Goal: Task Accomplishment & Management: Manage account settings

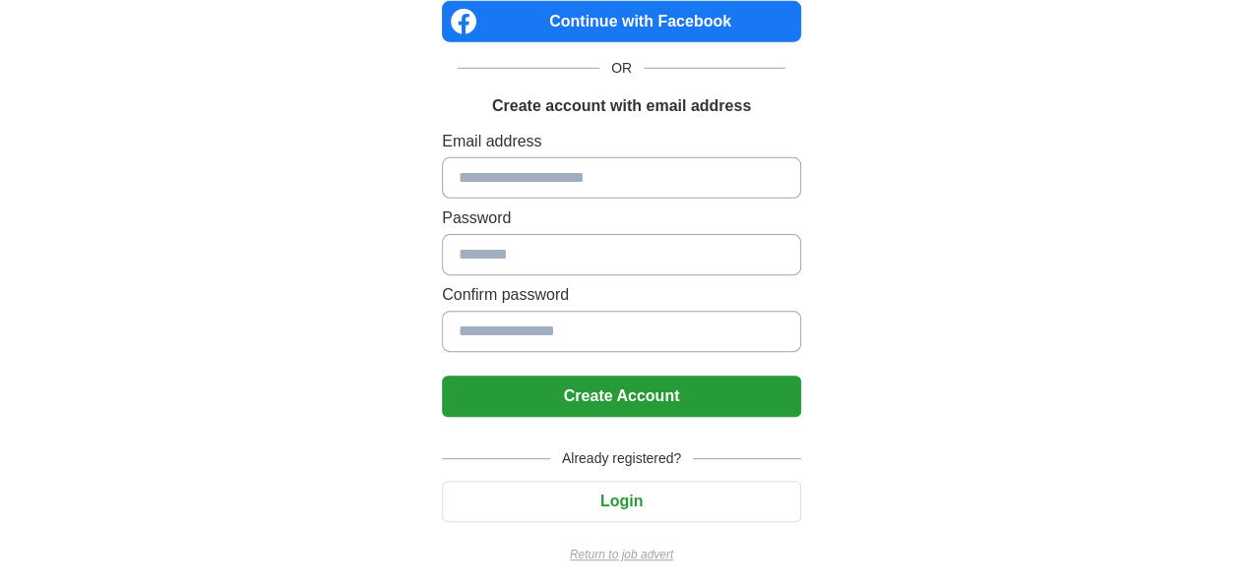
scroll to position [198, 0]
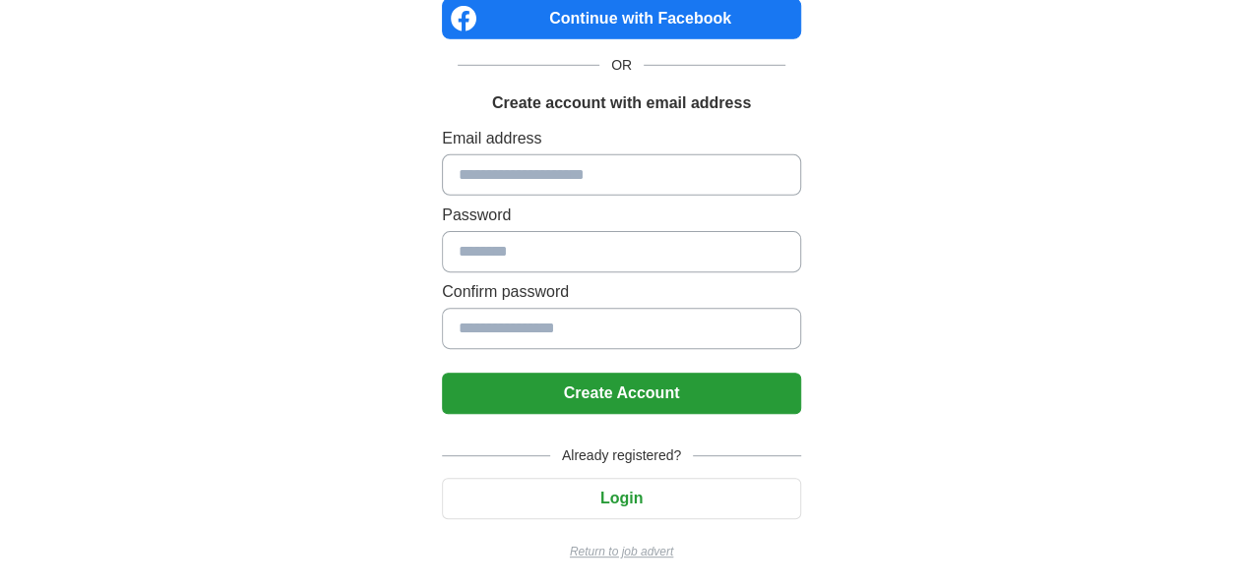
click at [624, 500] on button "Login" at bounding box center [621, 498] width 359 height 41
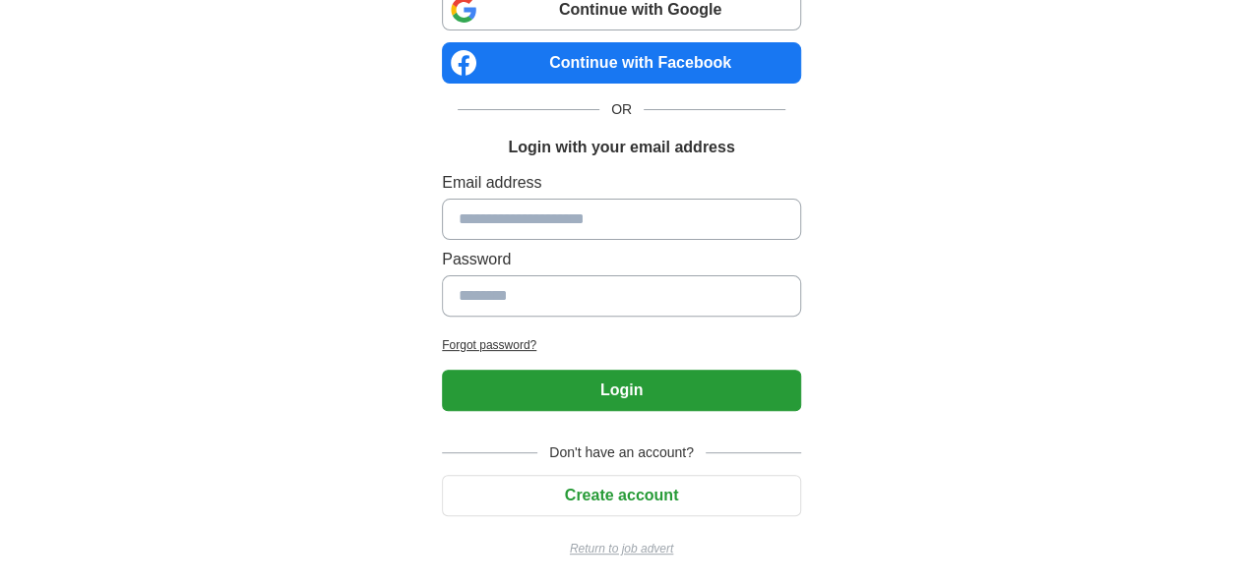
click at [534, 216] on input at bounding box center [621, 219] width 359 height 41
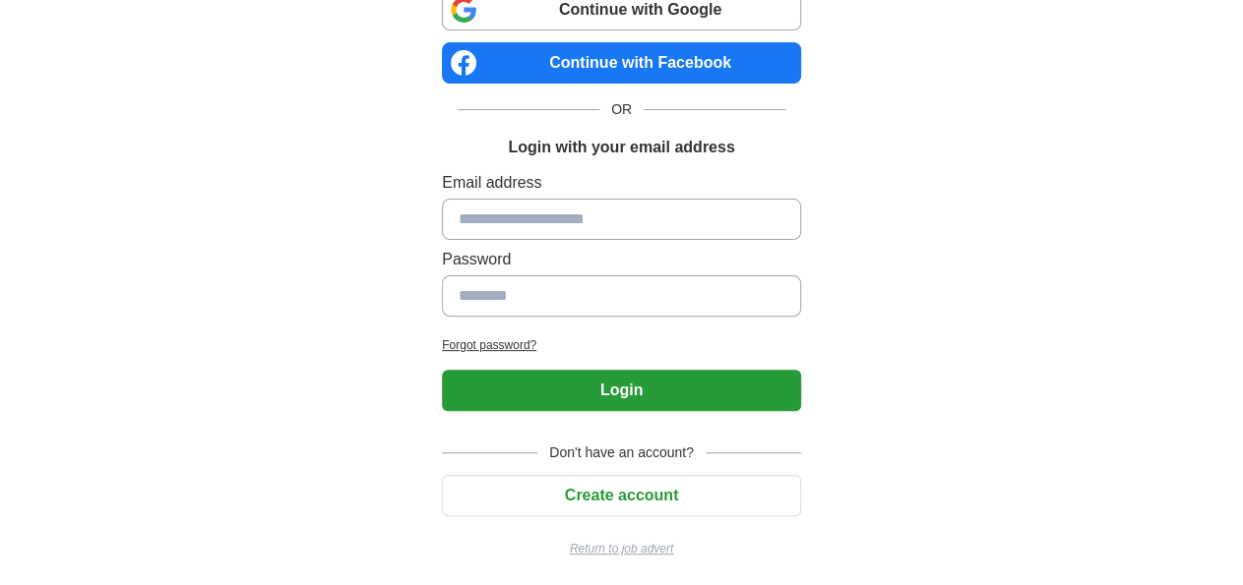
click at [545, 229] on input at bounding box center [621, 219] width 359 height 41
click at [271, 301] on div "Login to Easy Apply. Create an account, upload your resume and land your dream …" at bounding box center [622, 218] width 976 height 743
click at [1029, 459] on div "Login to Easy Apply. Create an account, upload your resume and land your dream …" at bounding box center [622, 218] width 976 height 743
click at [502, 225] on input at bounding box center [621, 219] width 359 height 41
type input "**********"
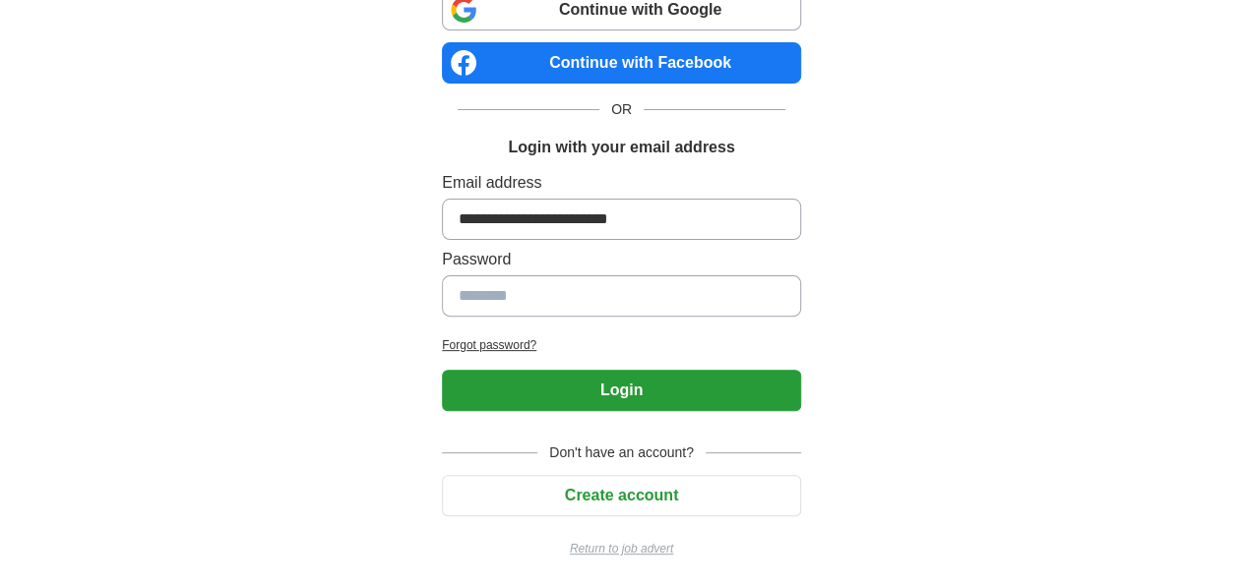
click at [504, 300] on input at bounding box center [621, 295] width 359 height 41
type input "**********"
click at [442, 370] on button "Login" at bounding box center [621, 390] width 359 height 41
